Goal: Task Accomplishment & Management: Use online tool/utility

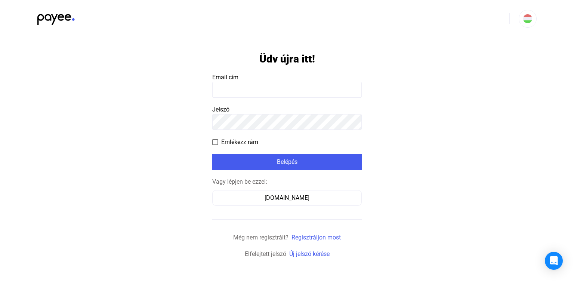
click at [228, 90] on input at bounding box center [286, 90] width 149 height 16
type input "**********"
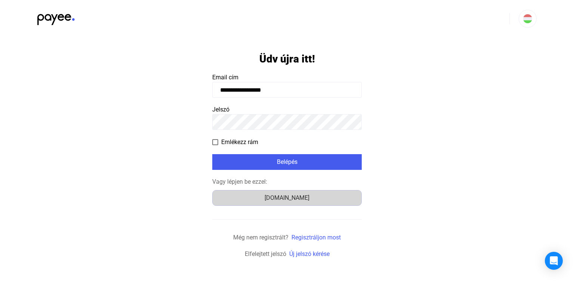
click at [249, 199] on div "Számlázz.hu" at bounding box center [287, 197] width 144 height 9
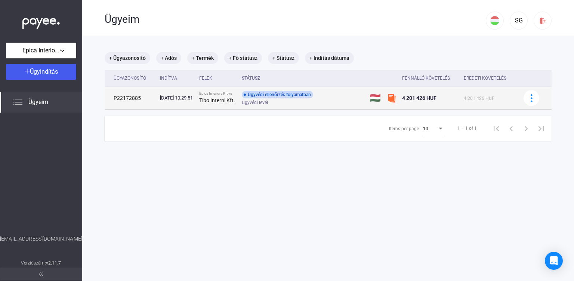
click at [290, 108] on td "Ügyvédi ellenőrzés folyamatban Ügyvédi levél" at bounding box center [302, 98] width 127 height 22
